Goal: Information Seeking & Learning: Learn about a topic

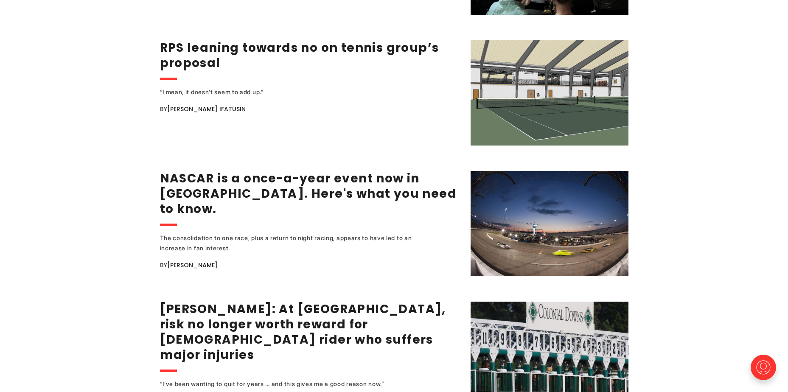
scroll to position [1273, 0]
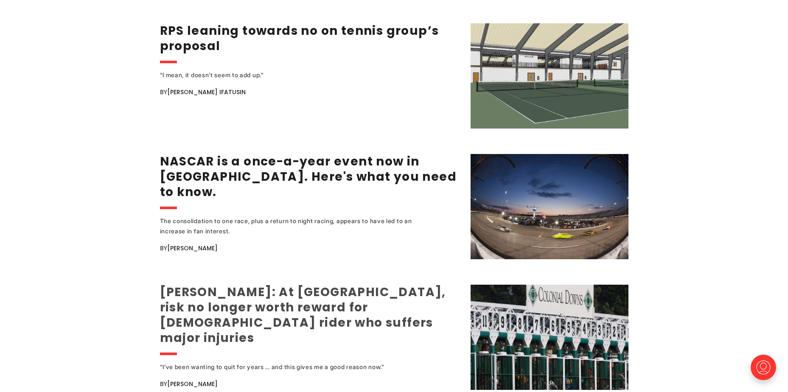
click at [368, 296] on link "Jerry Lindquist: At Colonial Downs, risk no longer worth reward for 31-year-old…" at bounding box center [303, 315] width 286 height 62
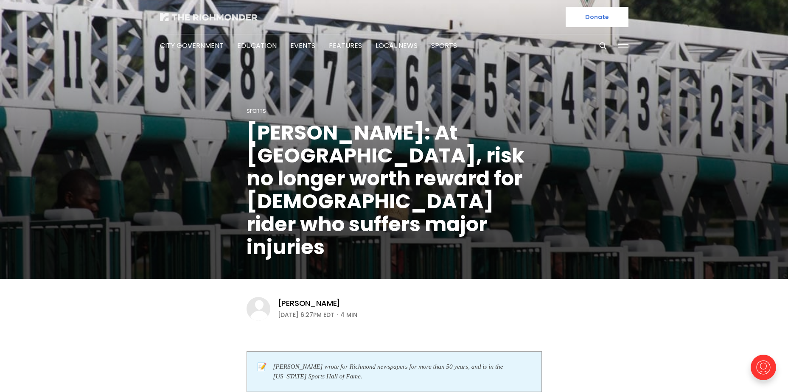
click at [218, 19] on img at bounding box center [209, 17] width 98 height 8
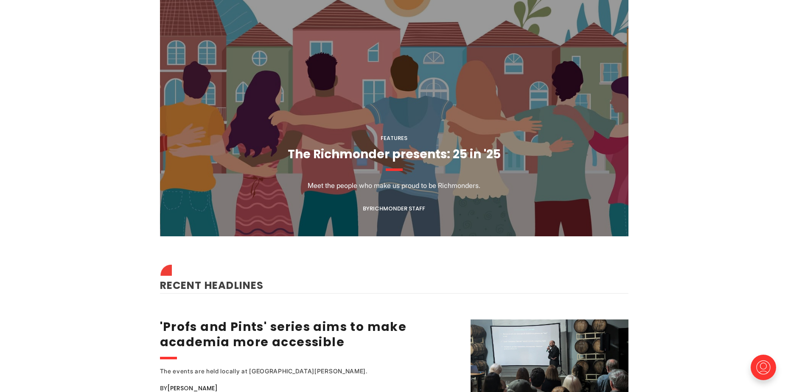
scroll to position [849, 0]
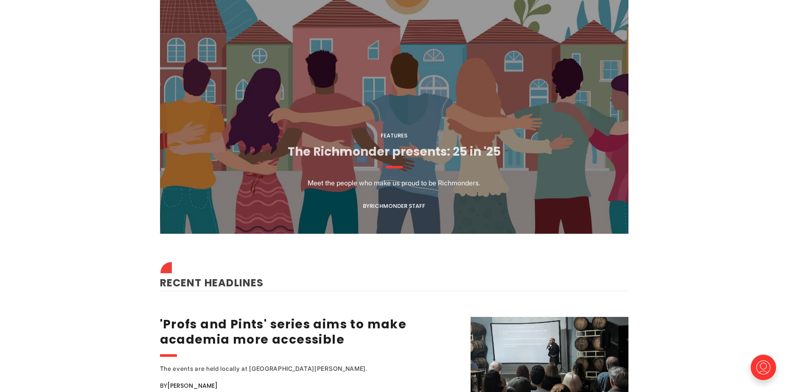
click at [426, 143] on link "The Richmonder presents: 25 in '25" at bounding box center [394, 151] width 213 height 17
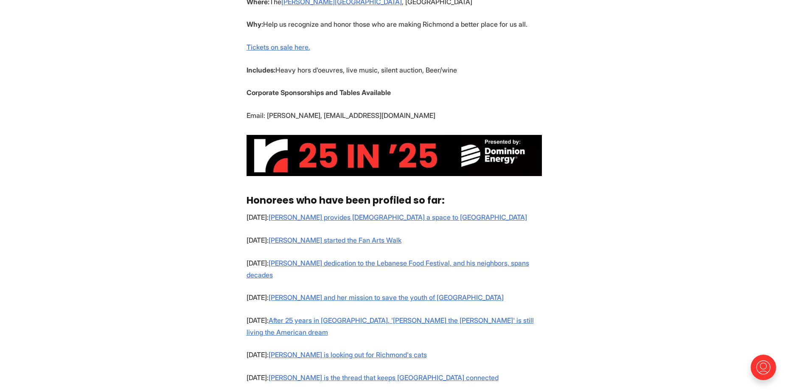
scroll to position [509, 0]
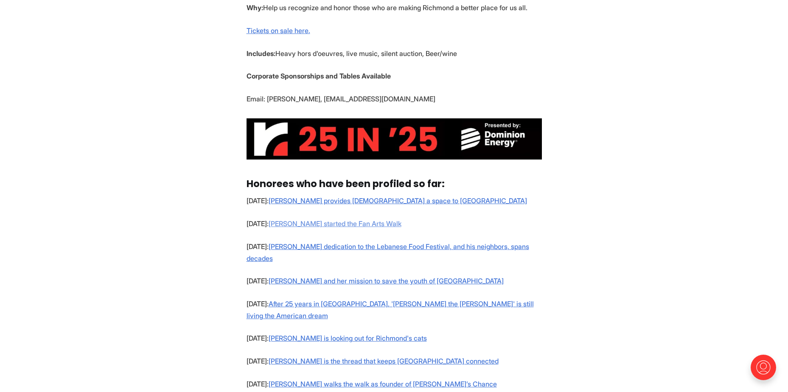
click at [356, 222] on link "Sally Holzgrefe started the Fan Arts Walk" at bounding box center [335, 223] width 133 height 8
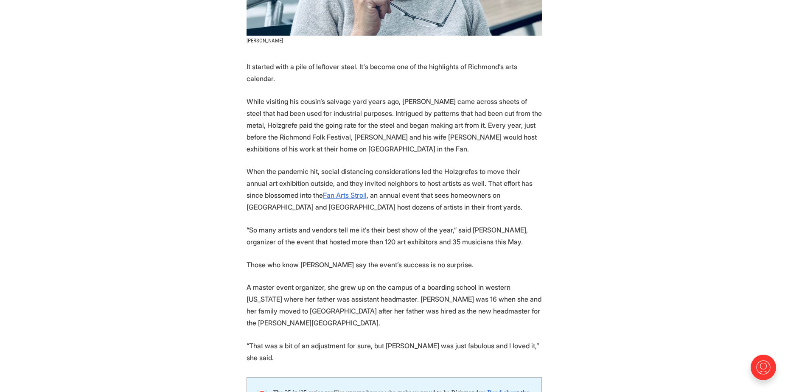
scroll to position [382, 0]
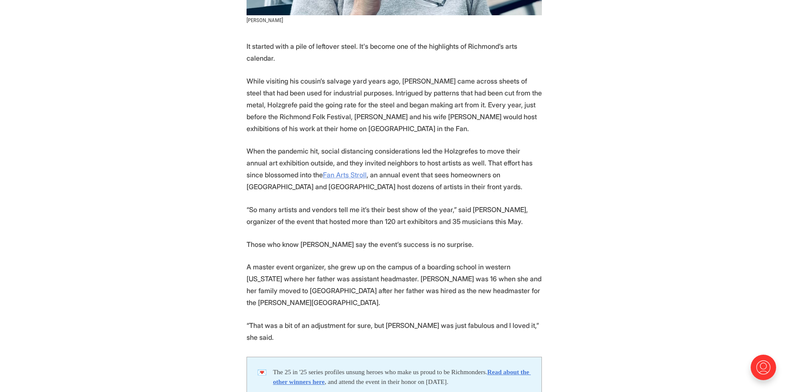
click at [337, 171] on link "Fan Arts Stroll" at bounding box center [345, 175] width 44 height 8
click at [345, 368] on strong "Read about the other winners here" at bounding box center [402, 376] width 258 height 17
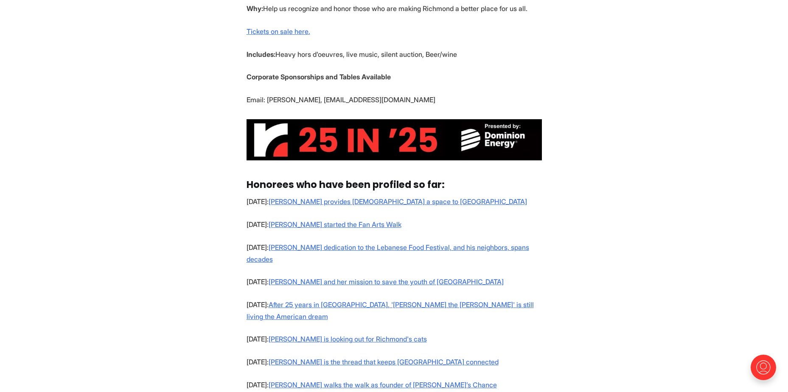
scroll to position [509, 0]
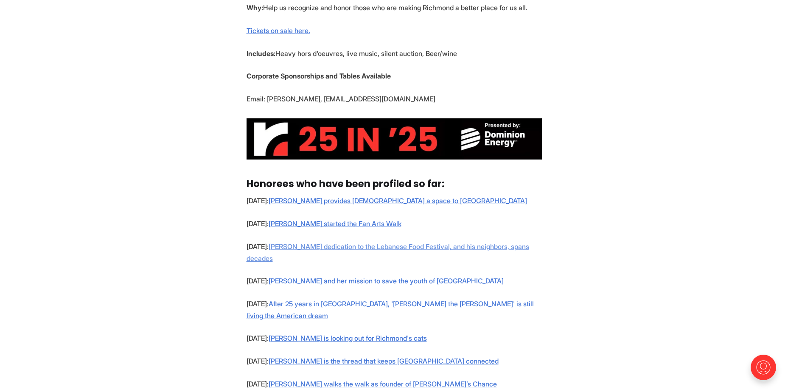
click at [367, 245] on link "[PERSON_NAME] dedication to the Lebanese Food Festival, and his neighbors, span…" at bounding box center [388, 252] width 283 height 20
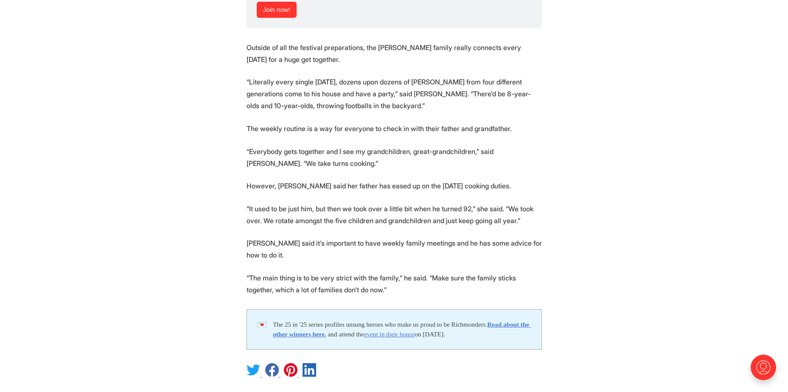
scroll to position [1783, 0]
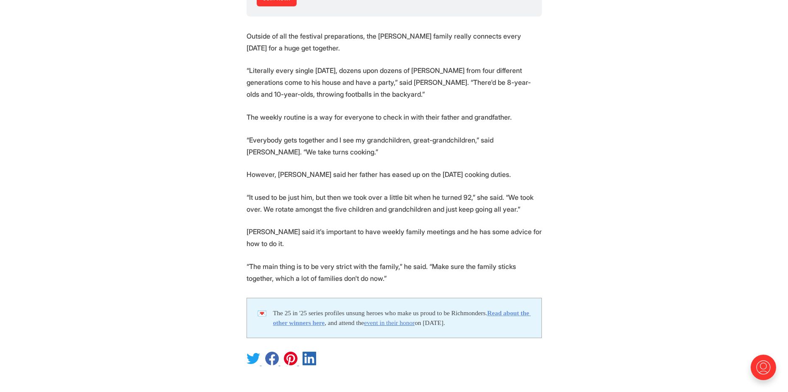
click at [326, 309] on strong "Read about the other winners here" at bounding box center [402, 317] width 258 height 17
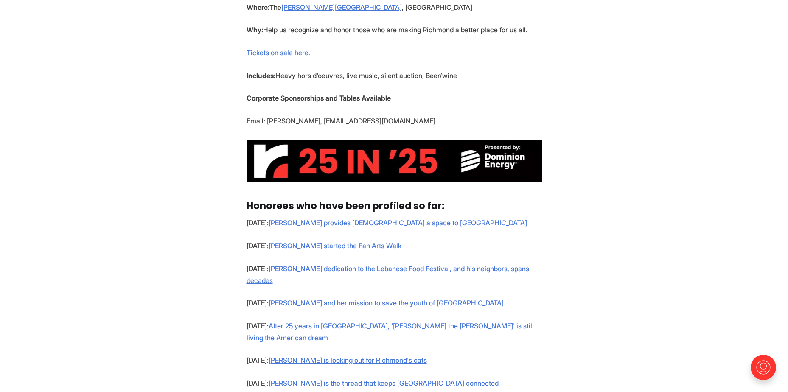
scroll to position [509, 0]
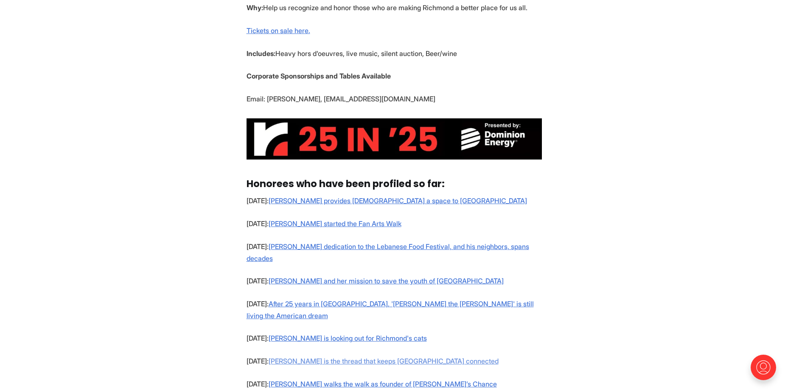
click at [335, 357] on link "[PERSON_NAME] is the thread that keeps [GEOGRAPHIC_DATA] connected" at bounding box center [384, 361] width 230 height 8
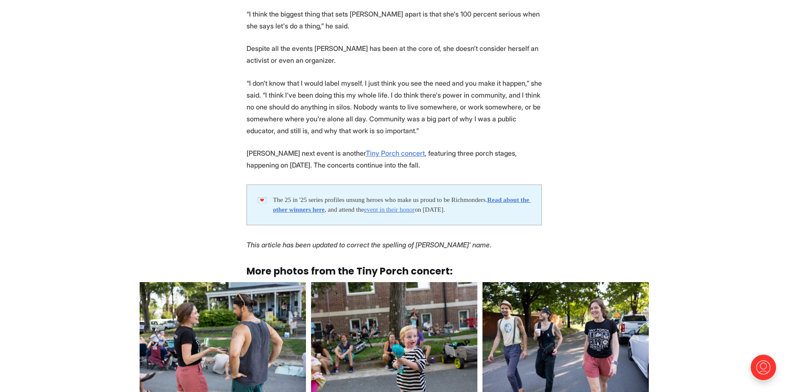
scroll to position [2122, 0]
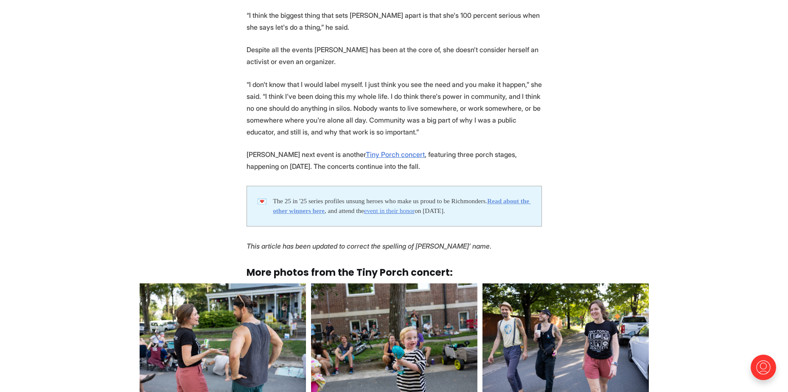
click at [314, 197] on strong "Read about the other winners here" at bounding box center [402, 205] width 258 height 17
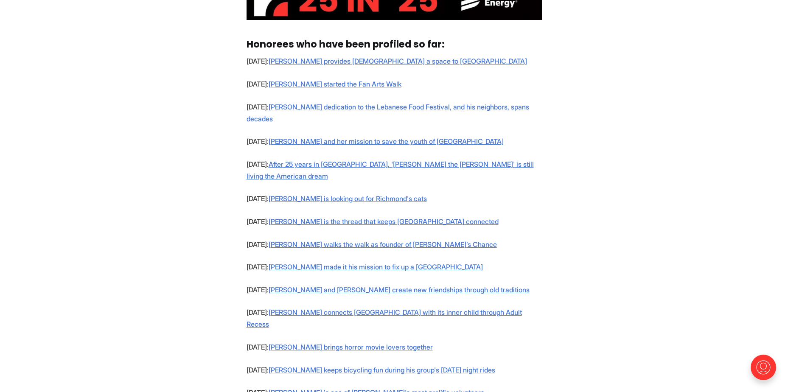
scroll to position [637, 0]
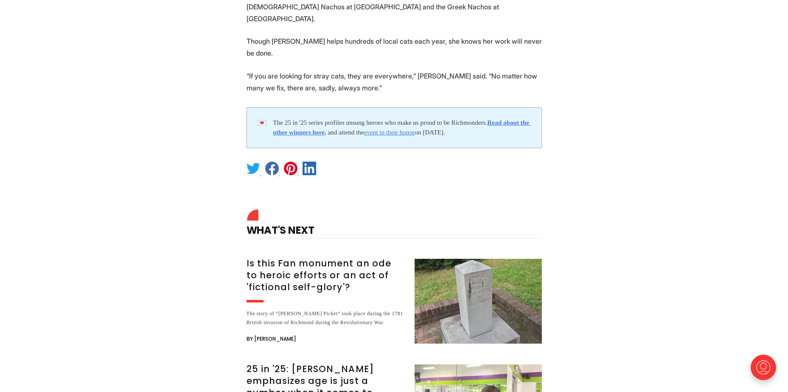
scroll to position [1231, 0]
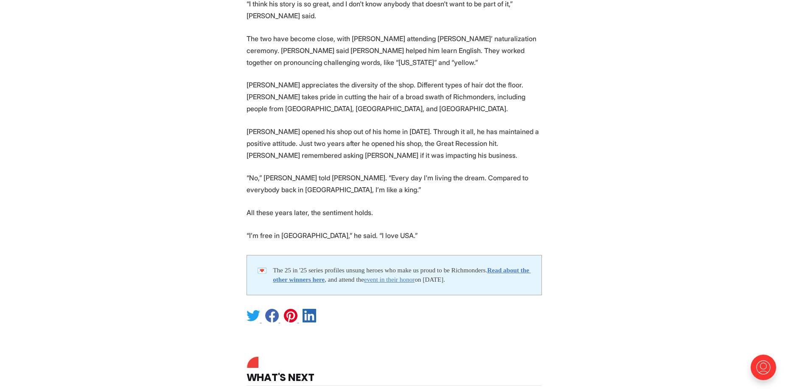
scroll to position [1401, 0]
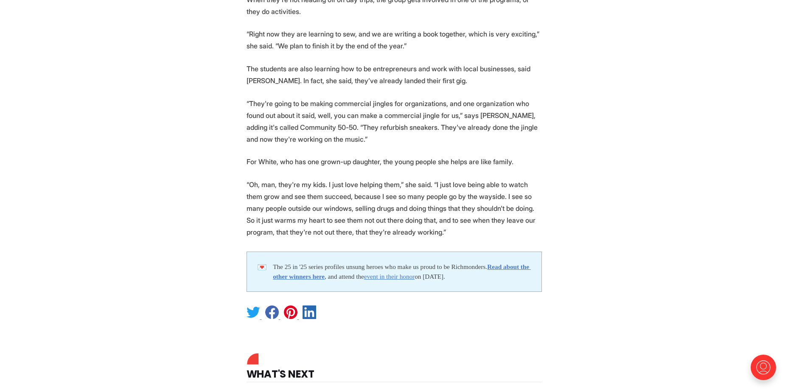
scroll to position [1316, 0]
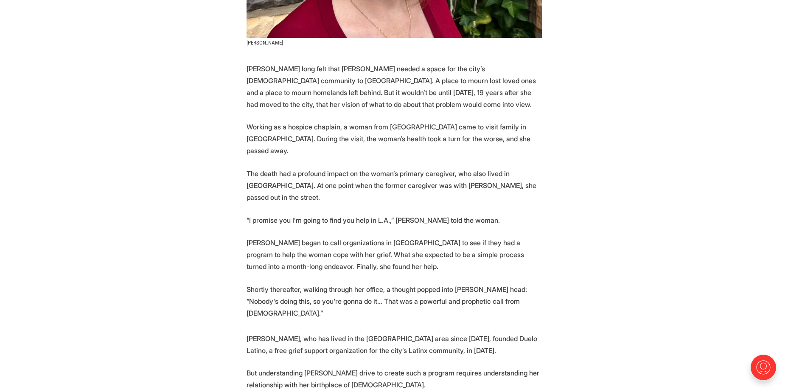
scroll to position [340, 0]
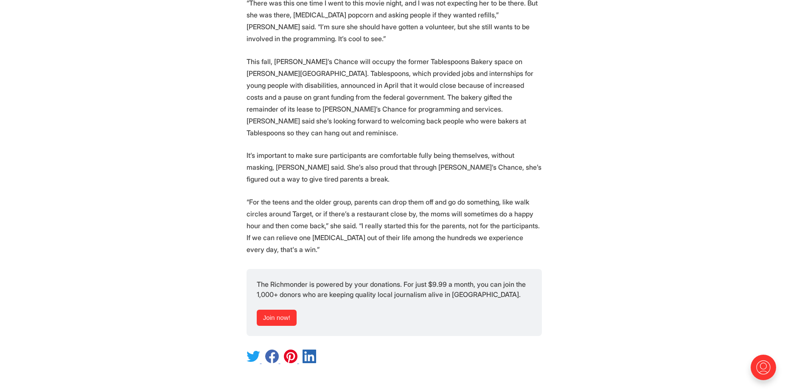
scroll to position [1570, 0]
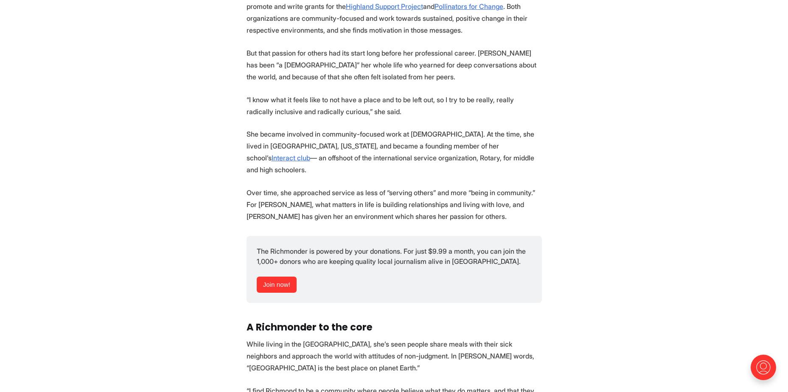
scroll to position [1061, 0]
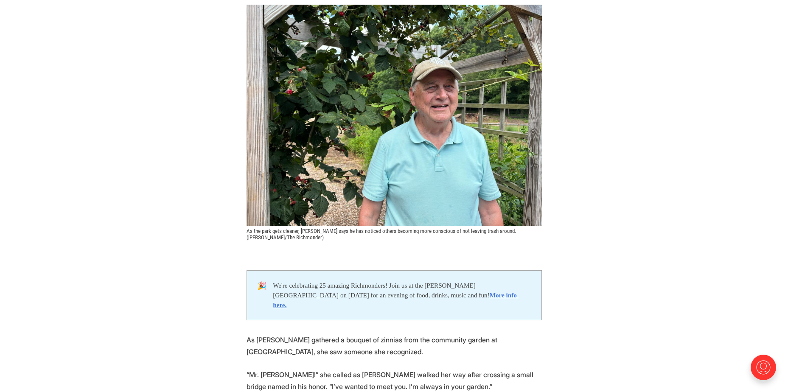
scroll to position [212, 0]
